Goal: Information Seeking & Learning: Learn about a topic

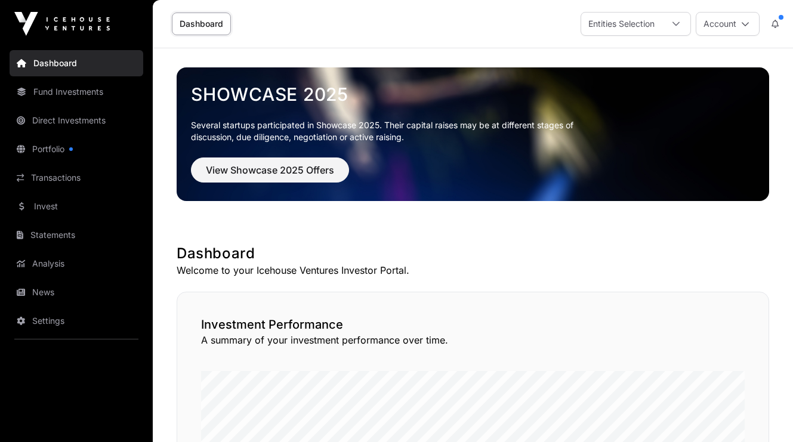
click at [62, 87] on link "Fund Investments" at bounding box center [77, 92] width 134 height 26
click at [680, 23] on icon at bounding box center [676, 24] width 8 height 8
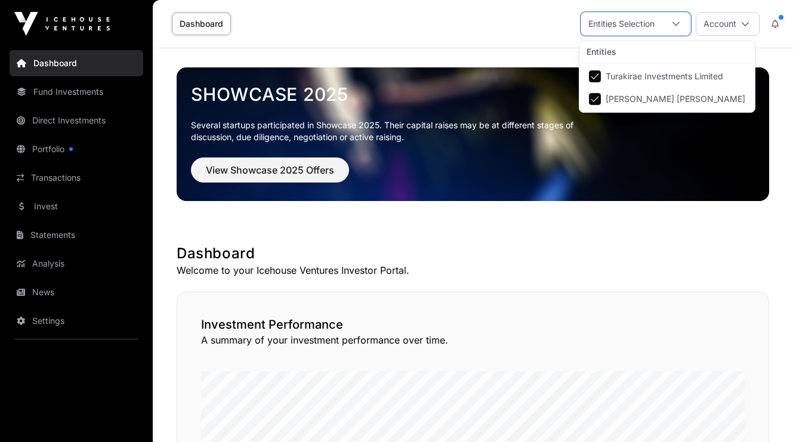
scroll to position [13, 8]
click at [680, 23] on icon at bounding box center [676, 24] width 8 height 8
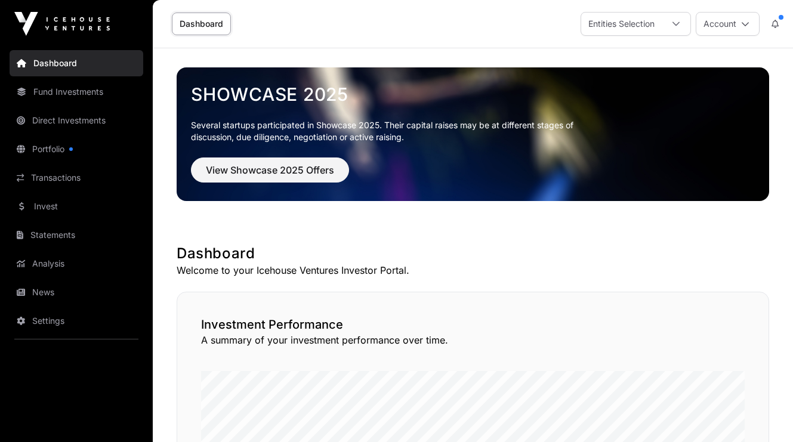
click at [61, 91] on link "Fund Investments" at bounding box center [77, 92] width 134 height 26
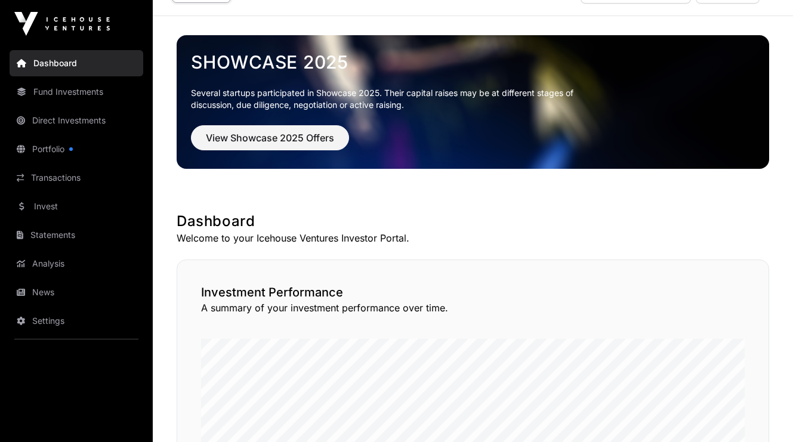
scroll to position [0, 0]
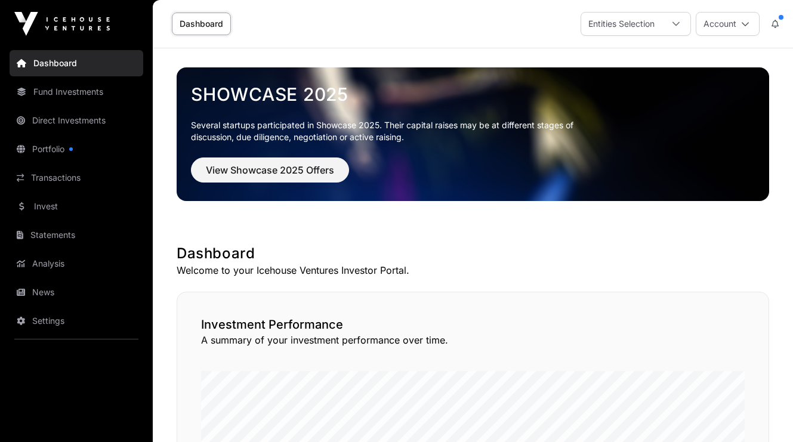
click at [54, 121] on link "Direct Investments" at bounding box center [77, 120] width 134 height 26
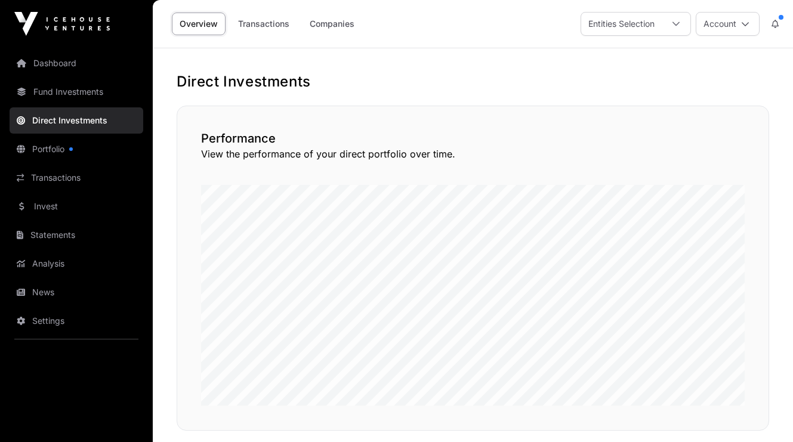
click at [52, 178] on link "Transactions" at bounding box center [77, 178] width 134 height 26
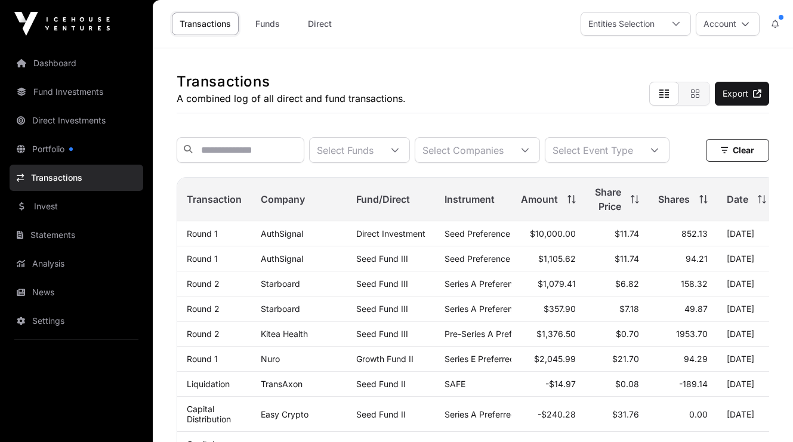
click at [273, 22] on link "Funds" at bounding box center [268, 24] width 48 height 23
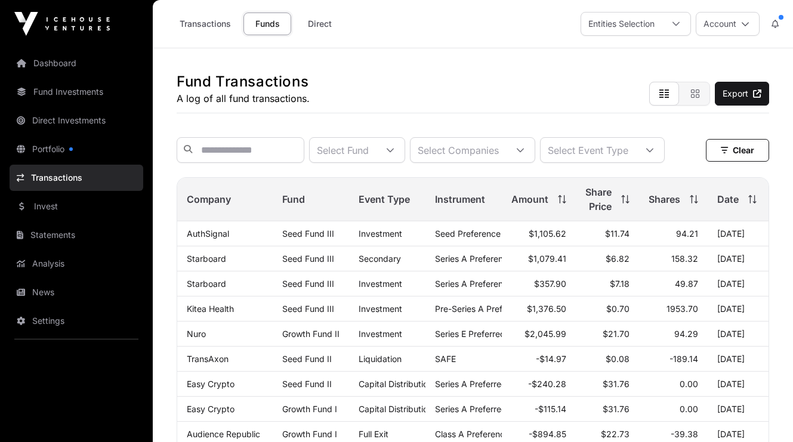
click at [56, 204] on link "Invest" at bounding box center [77, 206] width 134 height 26
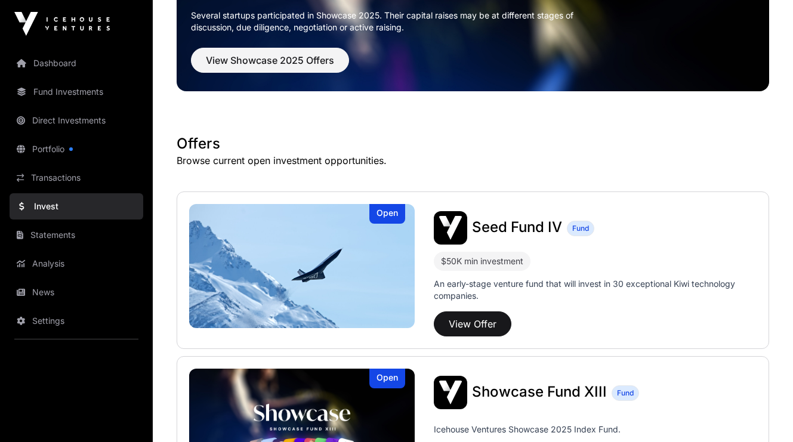
scroll to position [119, 0]
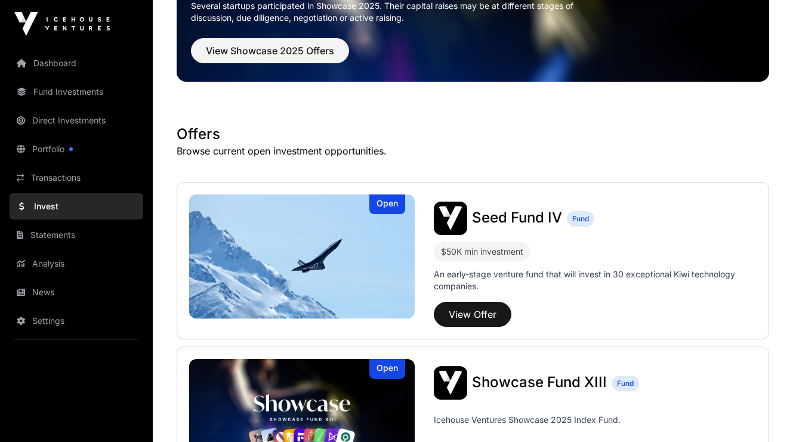
click at [54, 236] on link "Statements" at bounding box center [77, 235] width 134 height 26
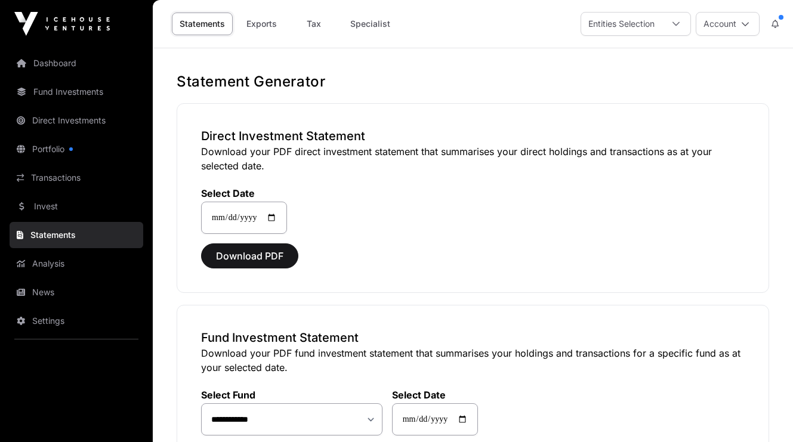
click at [45, 68] on link "Dashboard" at bounding box center [77, 63] width 134 height 26
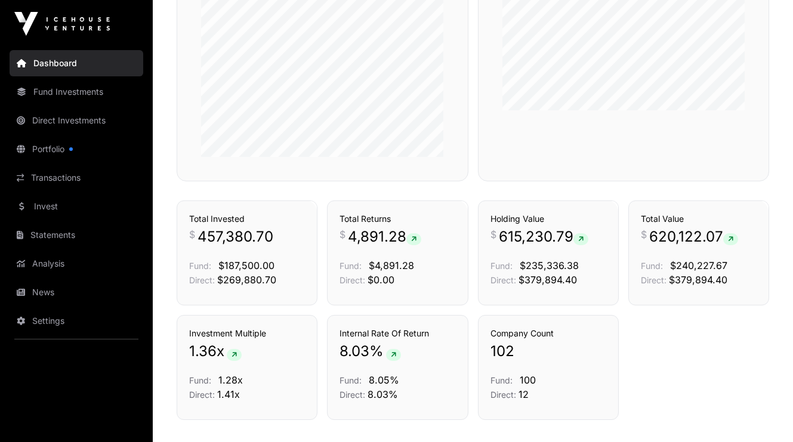
scroll to position [506, 0]
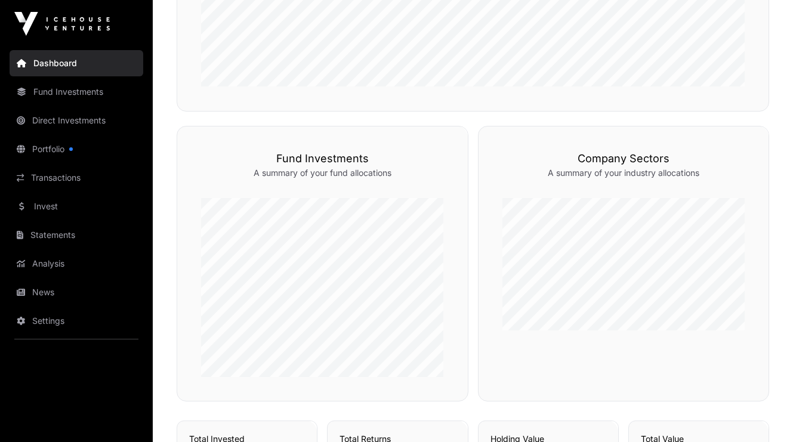
click at [89, 88] on link "Fund Investments" at bounding box center [77, 92] width 134 height 26
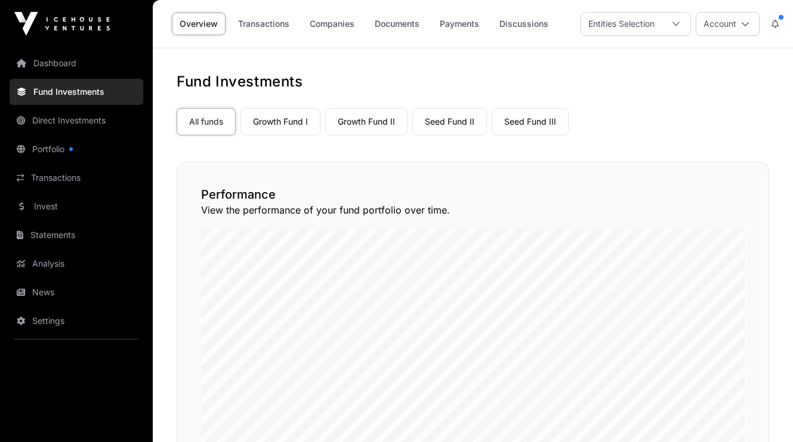
click at [538, 120] on link "Seed Fund III" at bounding box center [530, 121] width 77 height 27
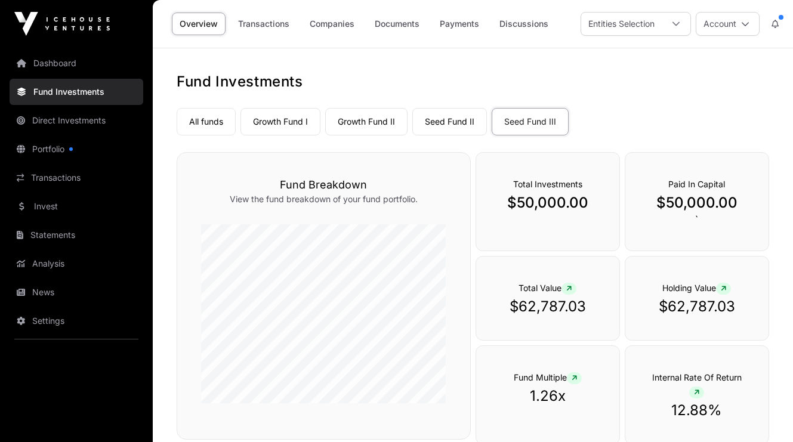
click at [455, 125] on link "Seed Fund II" at bounding box center [449, 121] width 75 height 27
click at [368, 122] on link "Growth Fund II" at bounding box center [366, 121] width 82 height 27
click at [281, 122] on link "Growth Fund I" at bounding box center [281, 121] width 80 height 27
click at [203, 126] on link "All funds" at bounding box center [206, 121] width 59 height 27
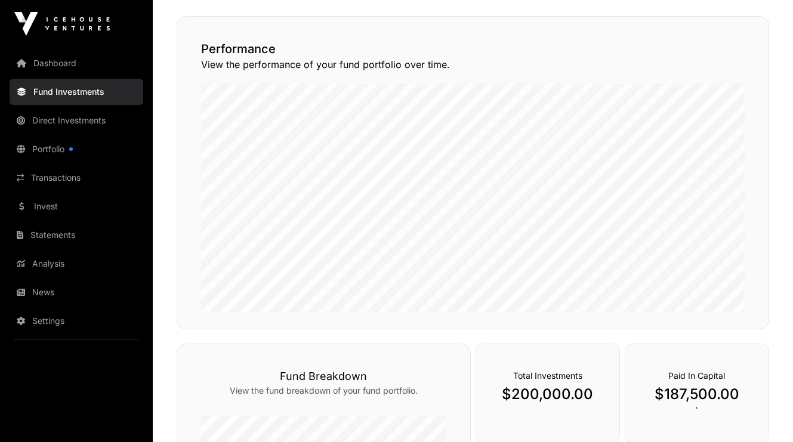
scroll to position [60, 0]
